Goal: Information Seeking & Learning: Learn about a topic

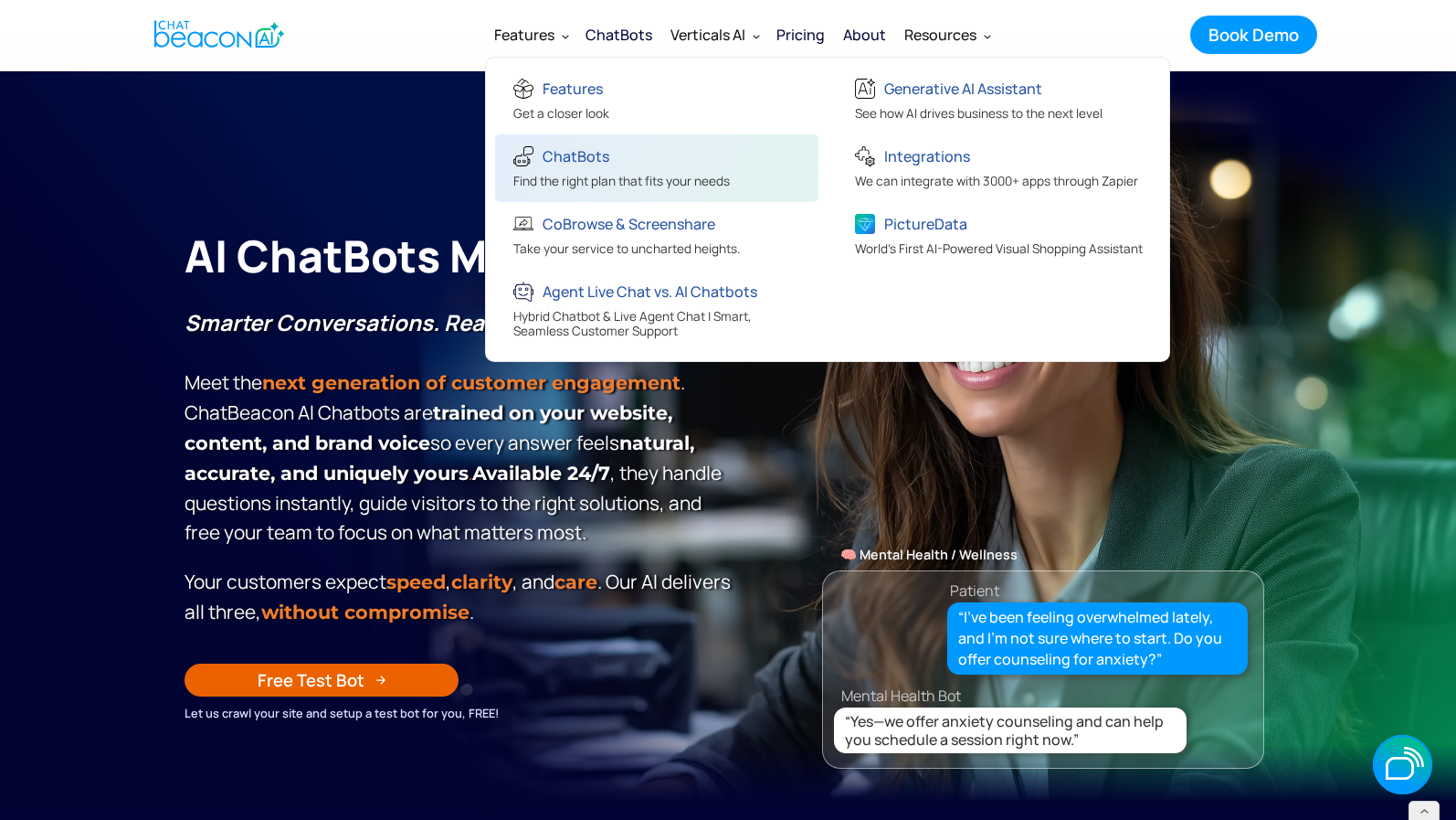
click at [658, 159] on div "ChatBots" at bounding box center [620, 158] width 216 height 30
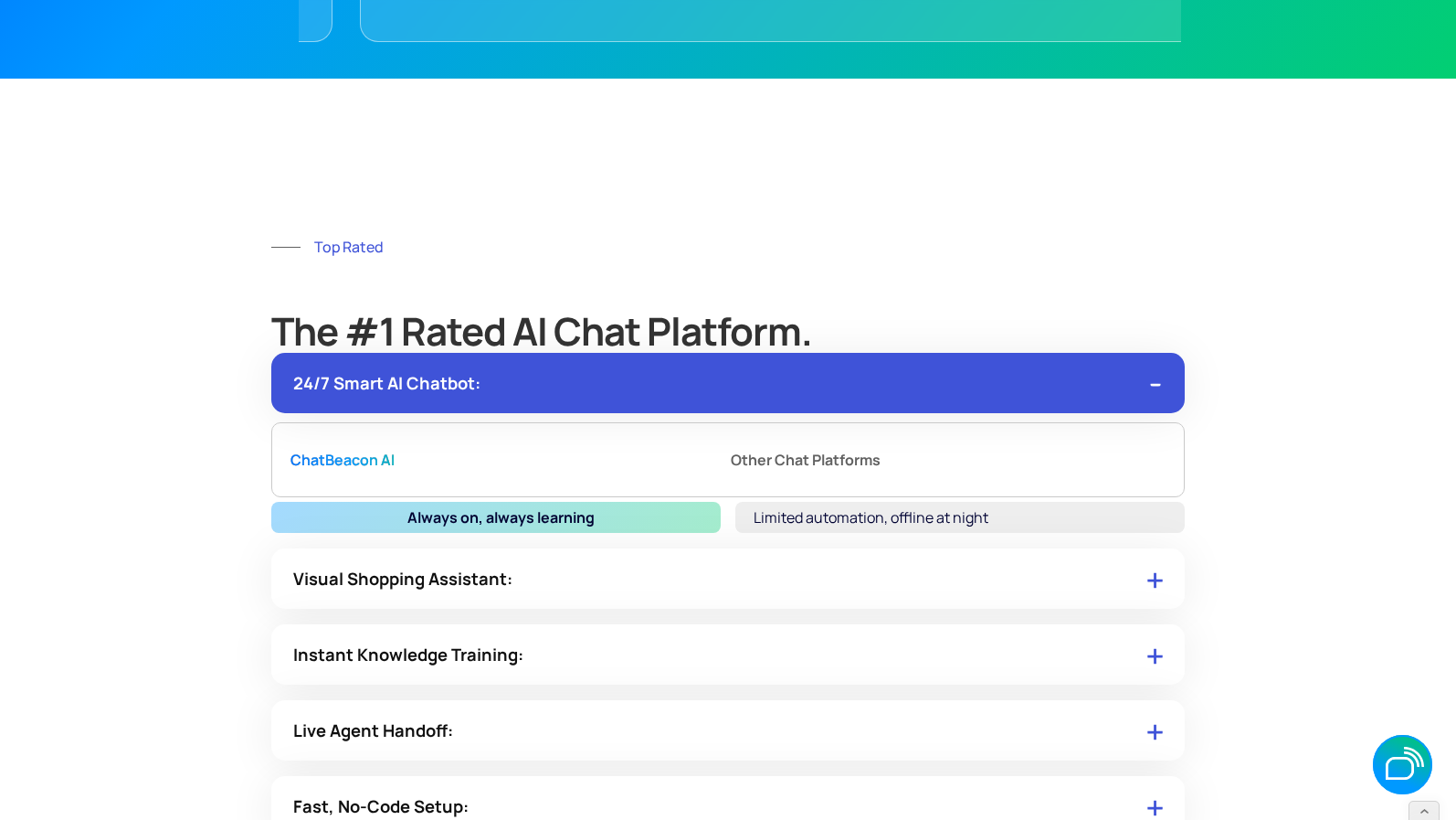
scroll to position [11565, 0]
